Goal: Task Accomplishment & Management: Manage account settings

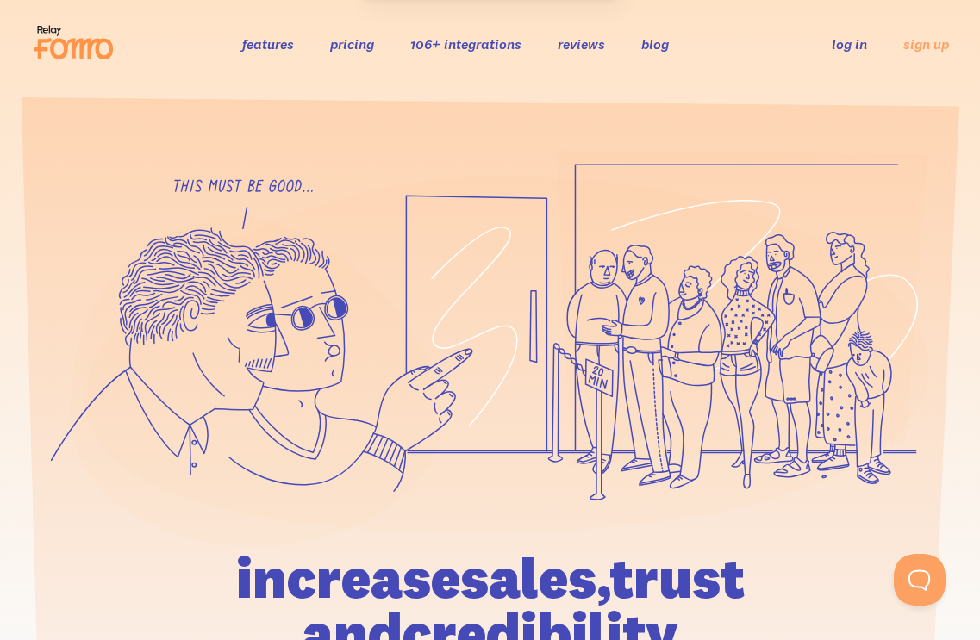
click at [841, 47] on link "log in" at bounding box center [849, 43] width 35 height 17
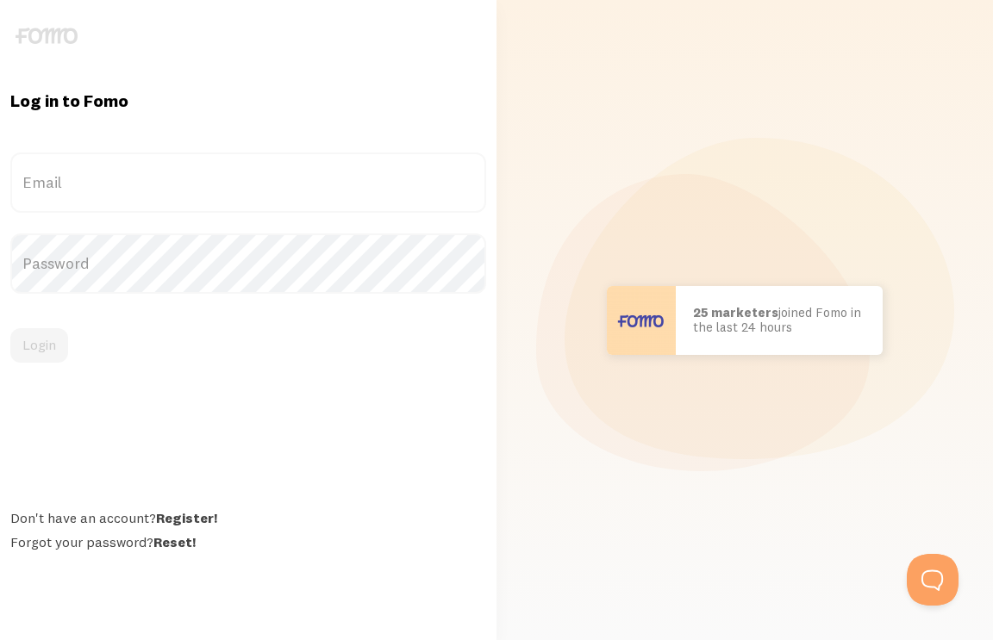
click at [65, 212] on label "Email" at bounding box center [248, 183] width 476 height 60
click at [65, 212] on input "Email" at bounding box center [248, 183] width 476 height 60
click at [65, 193] on label "Email" at bounding box center [248, 183] width 476 height 60
click at [65, 193] on input "Email" at bounding box center [248, 183] width 476 height 60
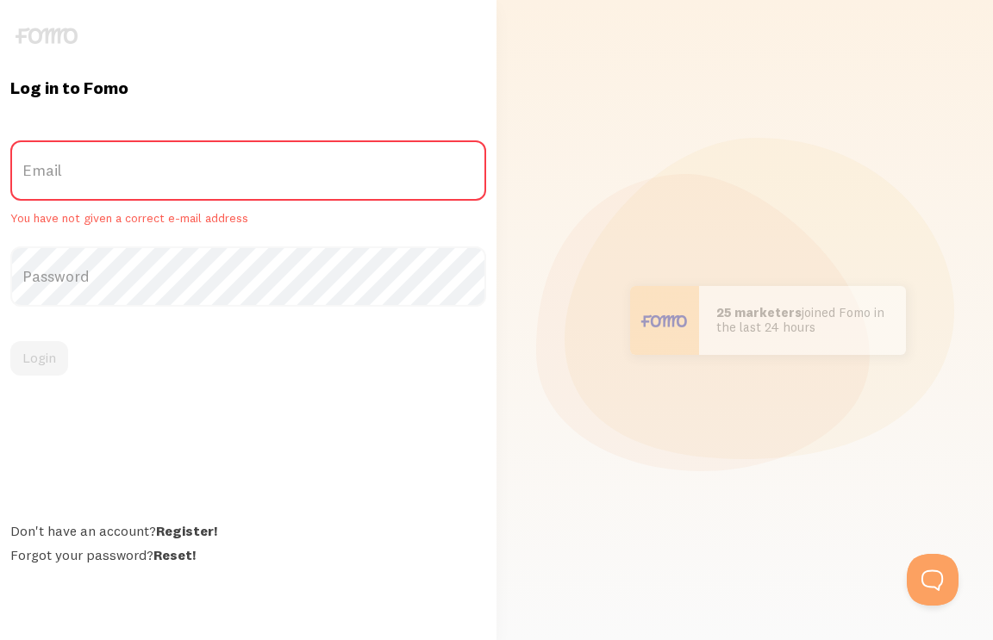
click at [83, 158] on label "Email" at bounding box center [248, 170] width 476 height 60
click at [83, 158] on input "Email" at bounding box center [248, 170] width 476 height 60
